Goal: Information Seeking & Learning: Learn about a topic

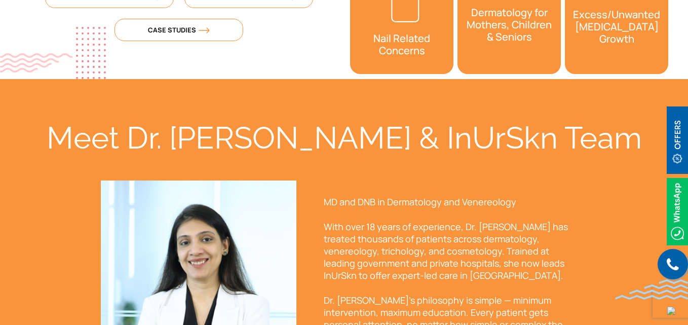
scroll to position [659, 0]
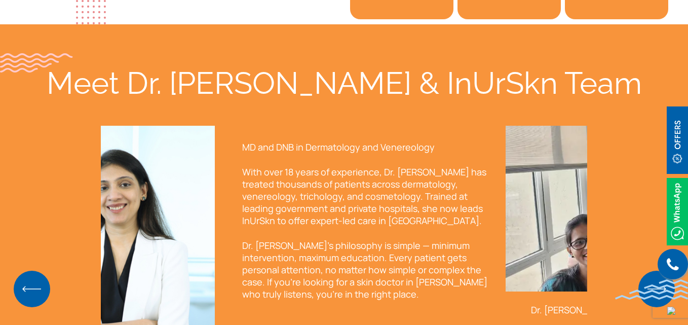
click at [433, 149] on p "MD and DNB in Dermatology and Venereology" at bounding box center [366, 147] width 248 height 12
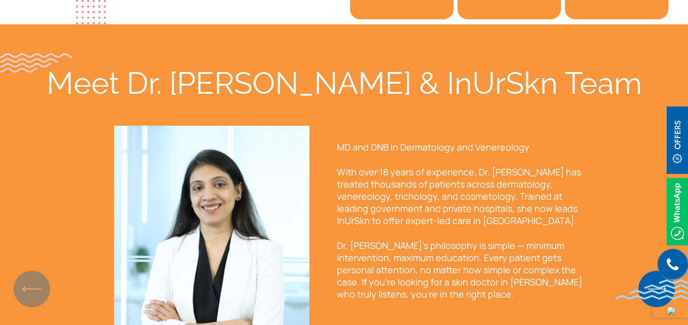
click at [407, 149] on p "MD and DNB in Dermatology and Venereology" at bounding box center [461, 147] width 248 height 12
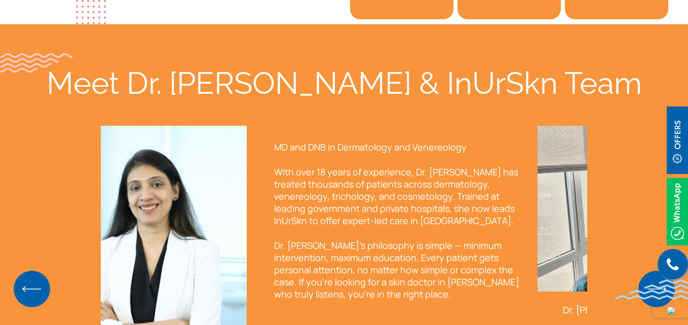
click at [509, 189] on p "With over 18 years of experience, Dr. [PERSON_NAME] has treated thousands of pa…" at bounding box center [398, 196] width 248 height 61
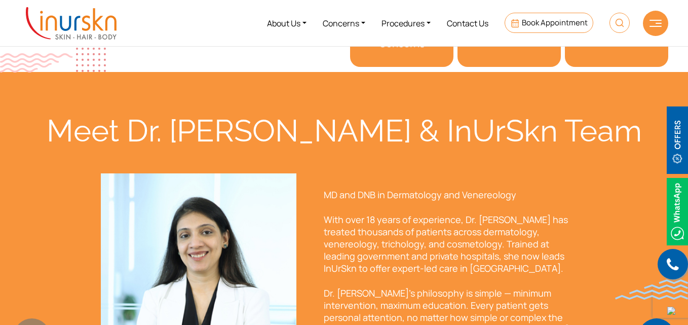
scroll to position [712, 0]
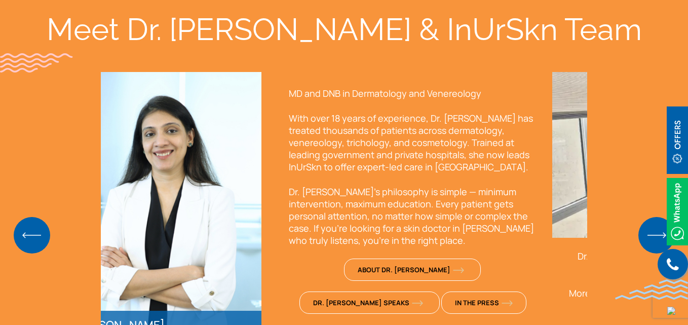
click at [470, 132] on p "With over 18 years of experience, Dr. [PERSON_NAME] has treated thousands of pa…" at bounding box center [413, 142] width 248 height 61
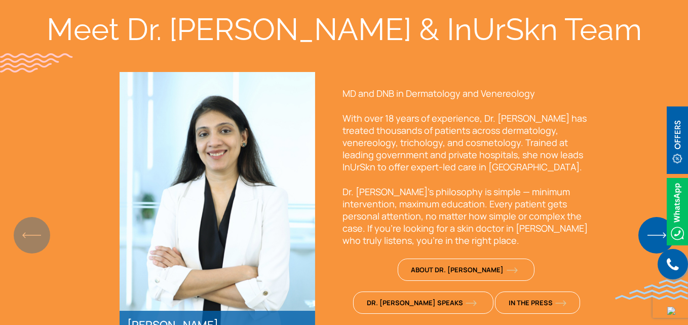
click at [486, 132] on p "With over 18 years of experience, Dr. [PERSON_NAME] has treated thousands of pa…" at bounding box center [467, 142] width 248 height 61
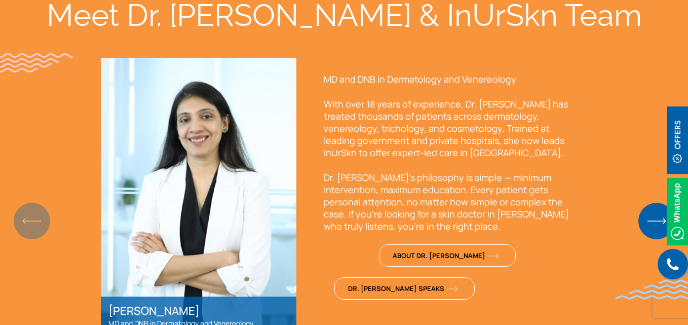
scroll to position [760, 0]
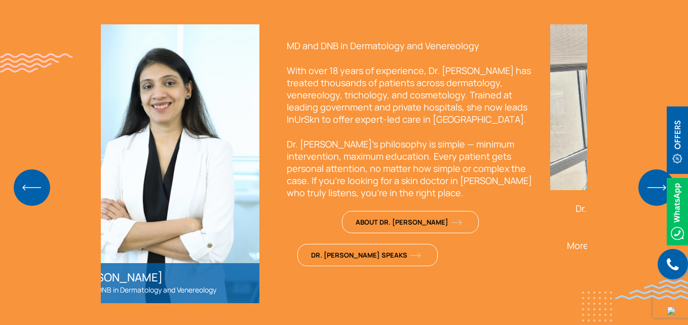
click at [418, 53] on div "MD and DNB in Dermatology and Venereology With over 18 years of experience, Dr.…" at bounding box center [411, 158] width 279 height 268
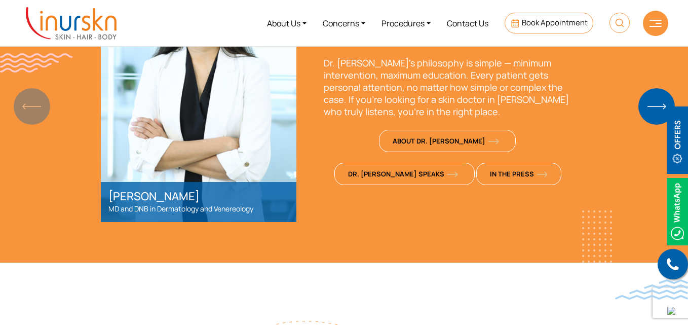
scroll to position [689, 0]
